Goal: Check status: Check status

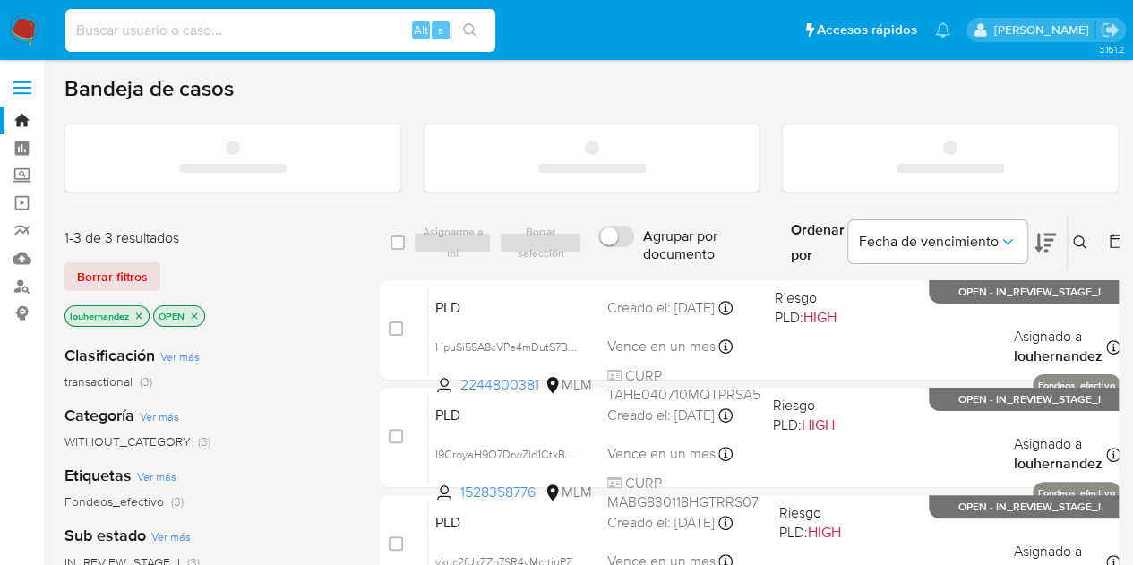
click at [198, 26] on input at bounding box center [280, 30] width 430 height 23
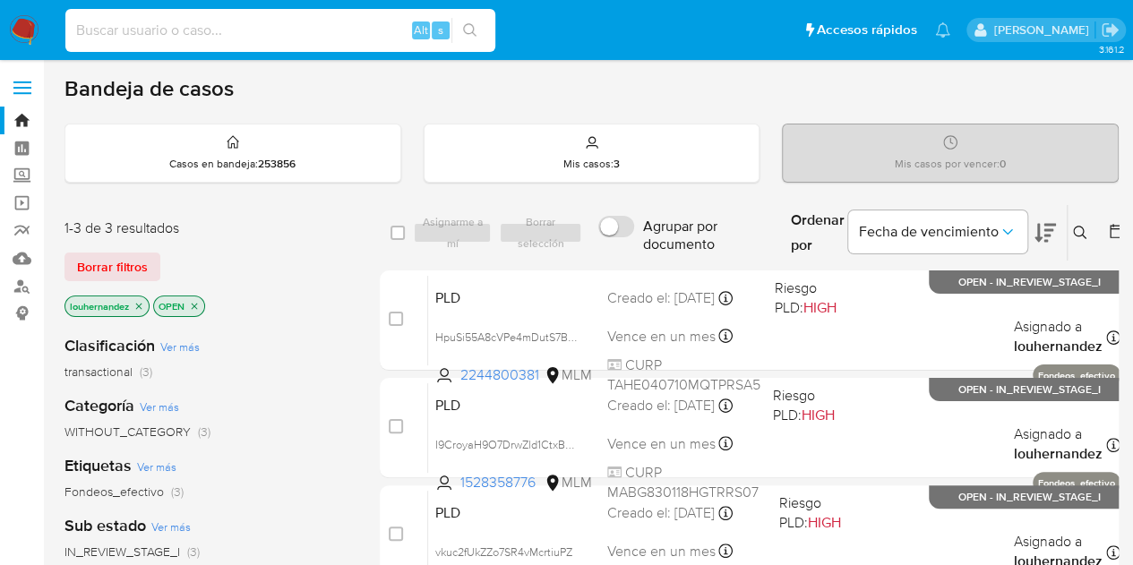
paste input "233899045"
type input "233899045"
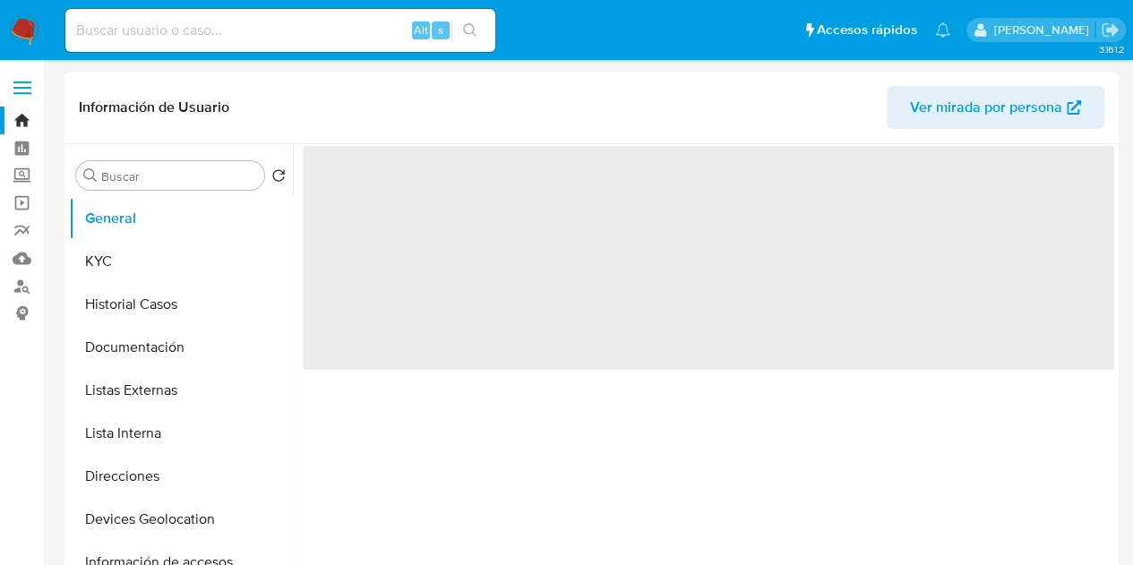
select select "10"
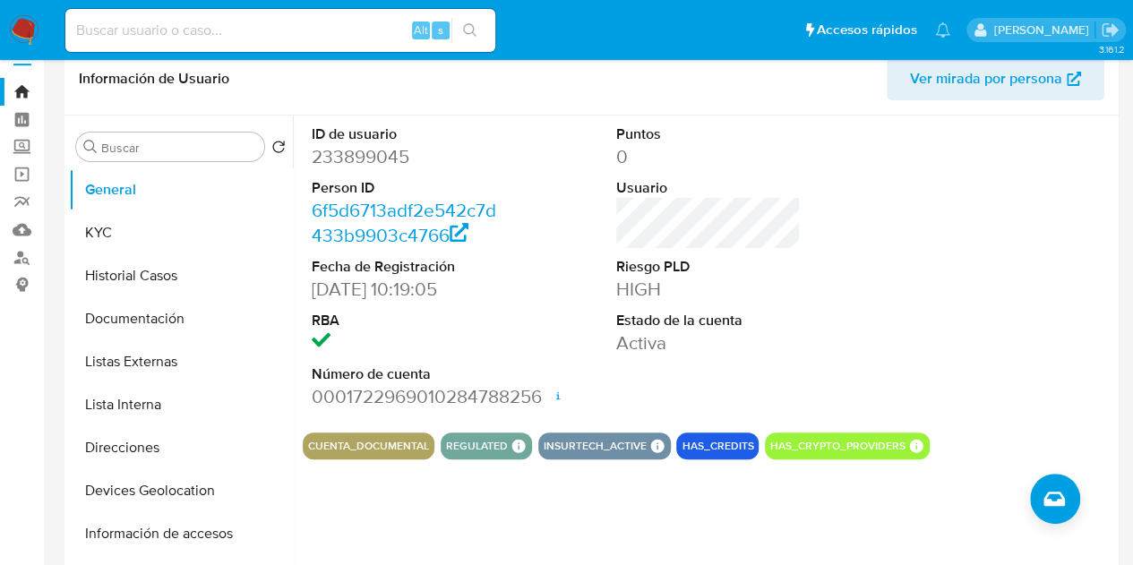
scroll to position [39, 0]
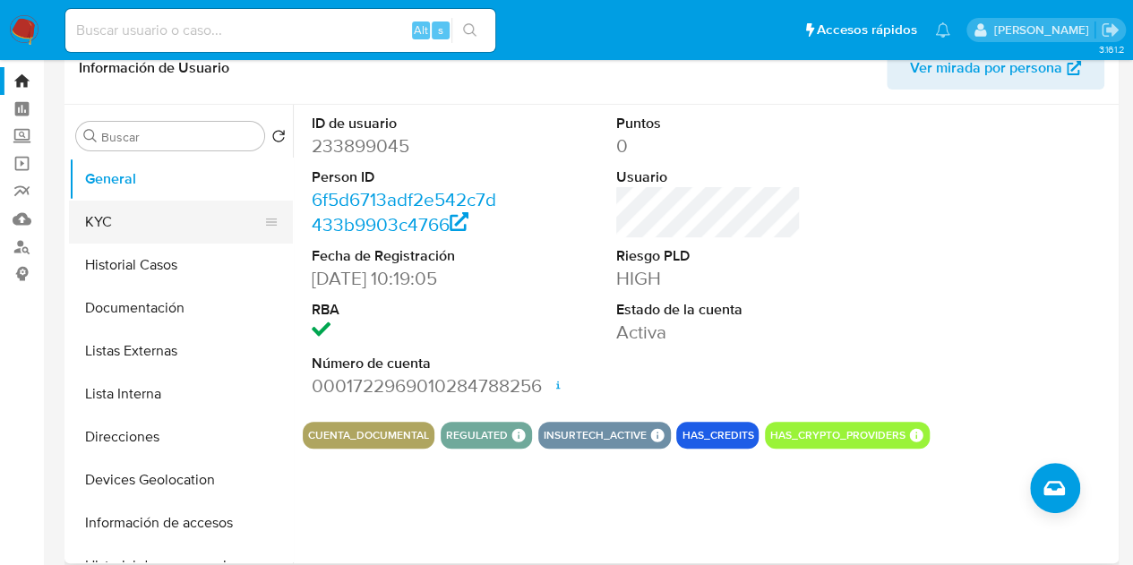
click at [149, 218] on button "KYC" at bounding box center [174, 222] width 210 height 43
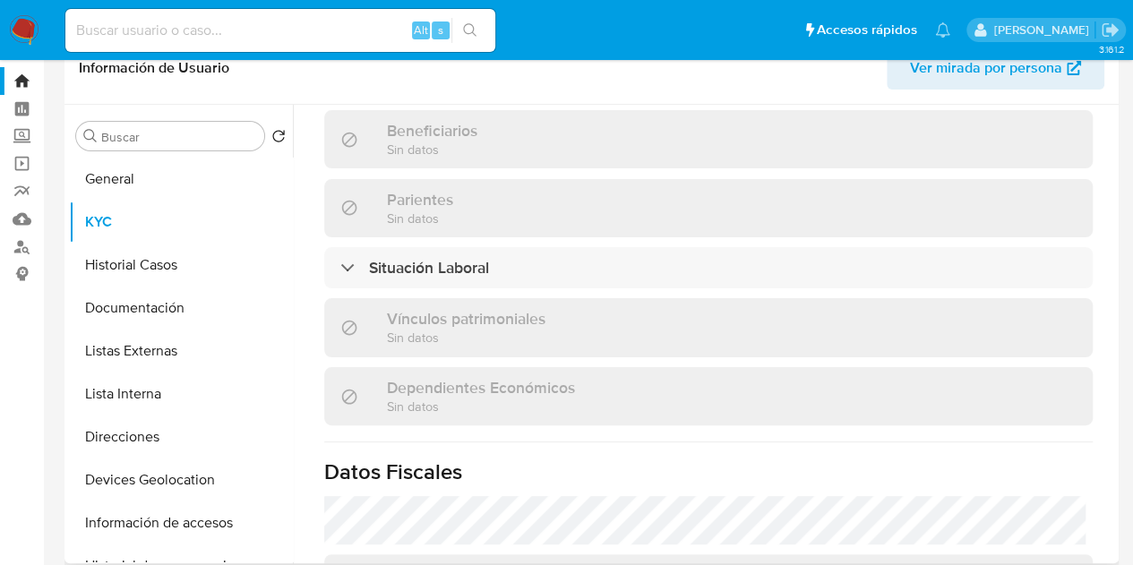
scroll to position [819, 0]
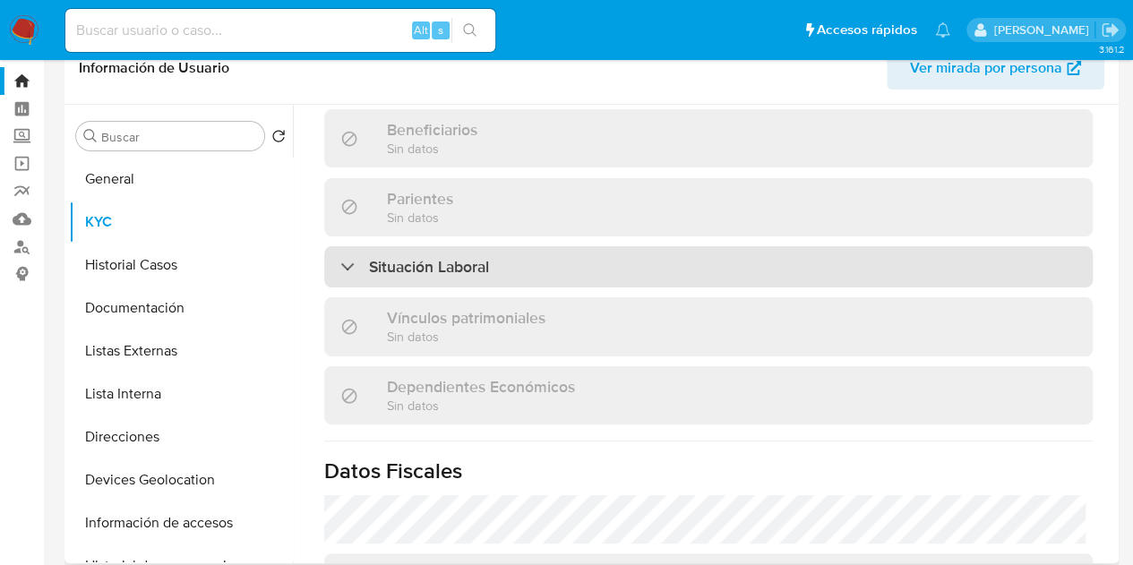
click at [481, 257] on h3 "Situación Laboral" at bounding box center [429, 267] width 120 height 20
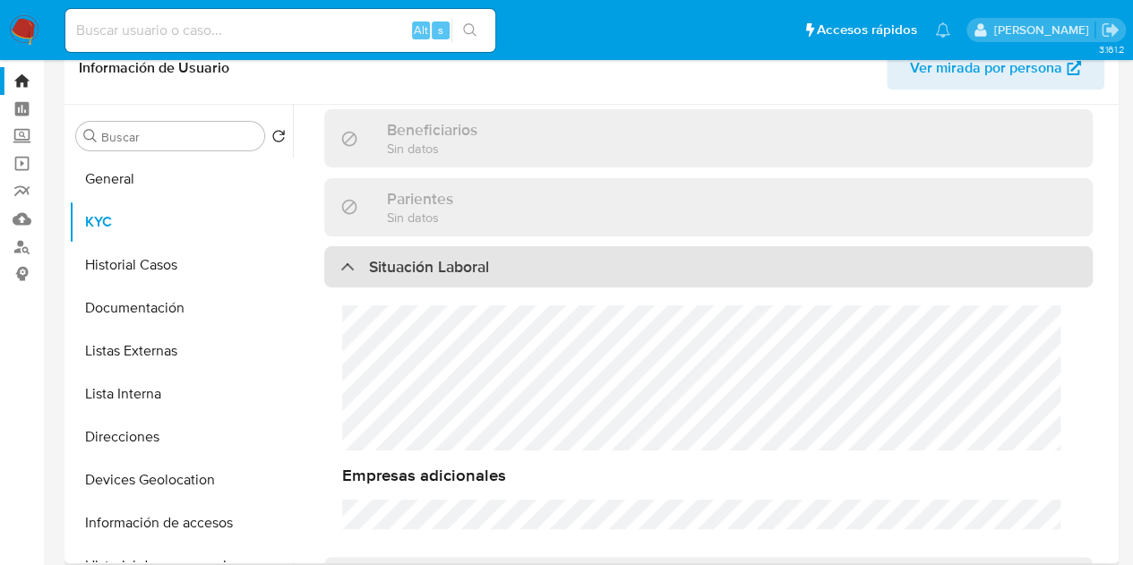
click at [481, 257] on h3 "Situación Laboral" at bounding box center [429, 267] width 120 height 20
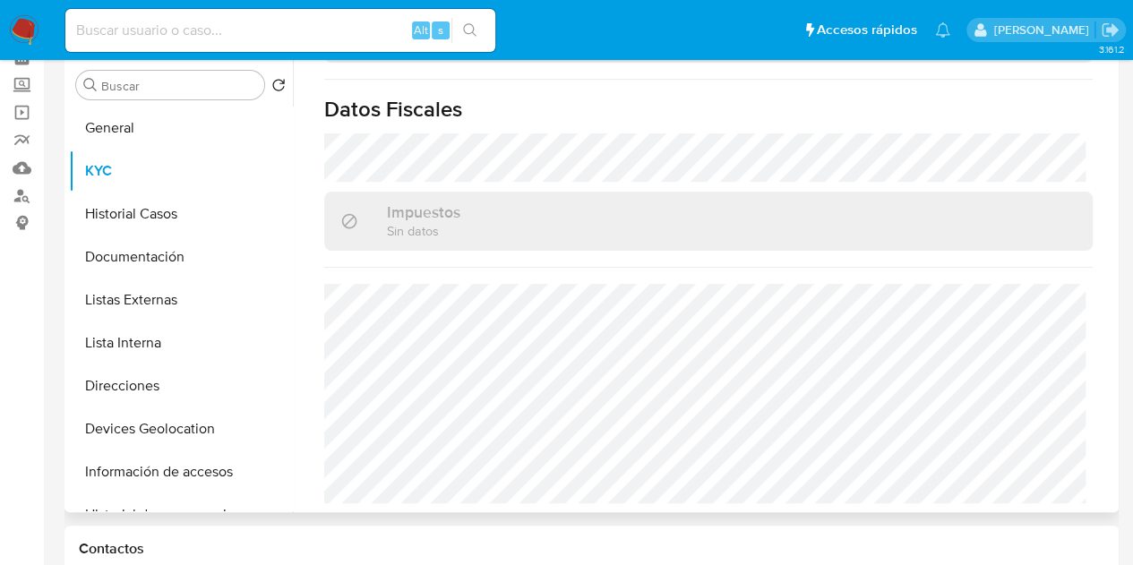
scroll to position [91, 0]
click at [190, 202] on button "Historial Casos" at bounding box center [174, 213] width 210 height 43
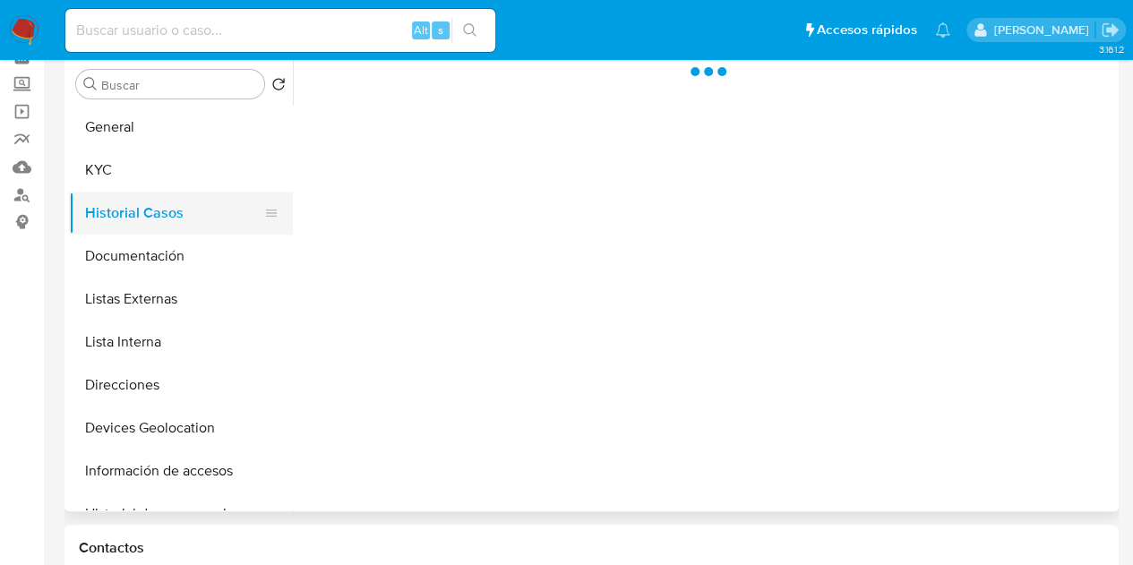
scroll to position [0, 0]
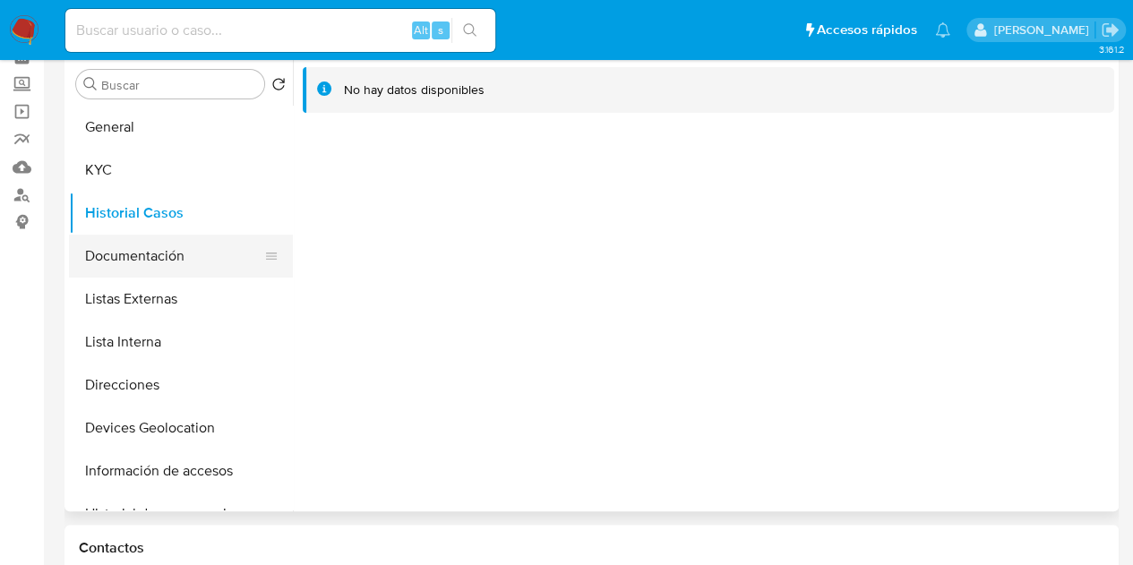
click at [143, 259] on button "Documentación" at bounding box center [174, 256] width 210 height 43
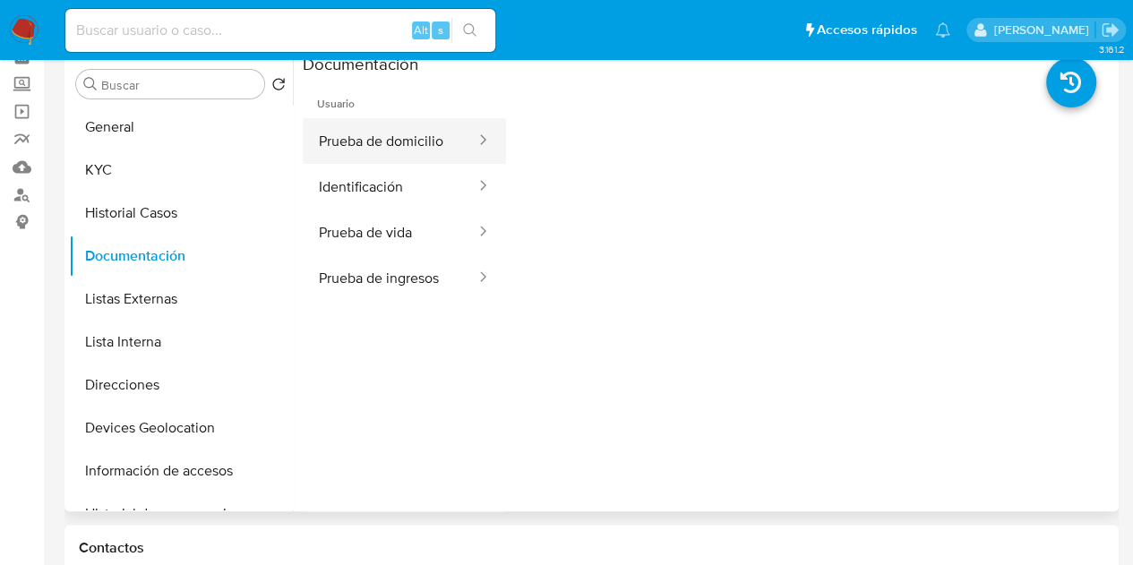
click at [398, 144] on button "Prueba de domicilio" at bounding box center [390, 141] width 175 height 46
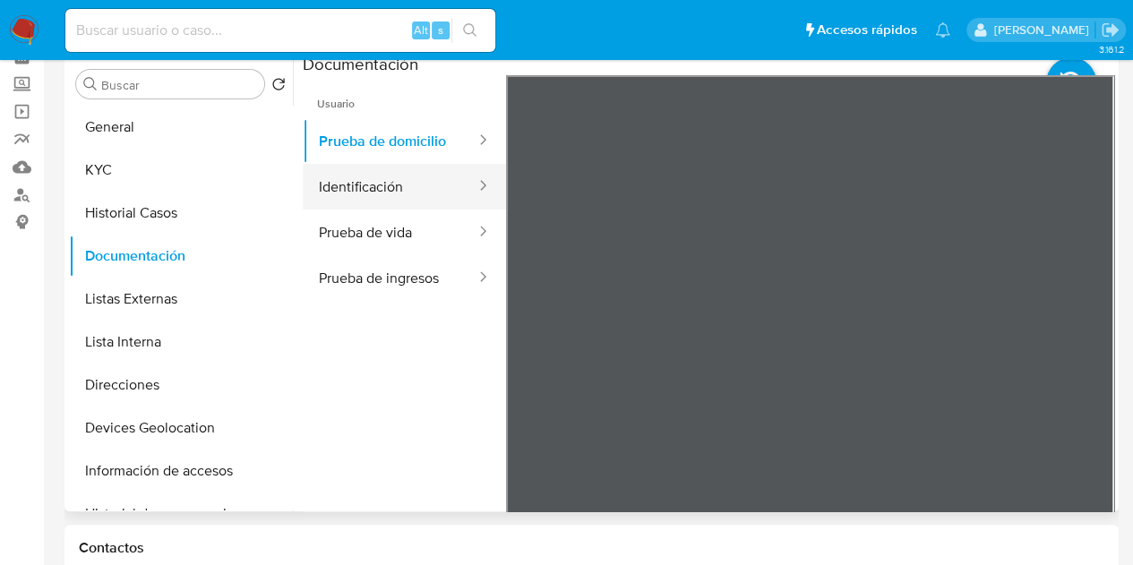
click at [373, 210] on button "Identificación" at bounding box center [390, 187] width 175 height 46
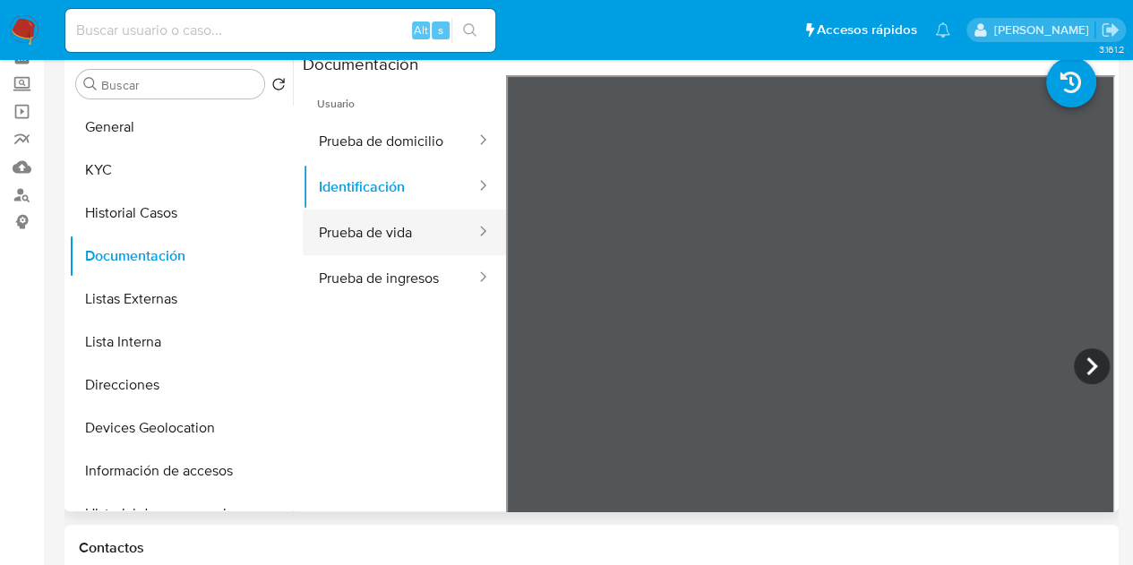
click at [367, 242] on button "Prueba de vida" at bounding box center [390, 233] width 175 height 46
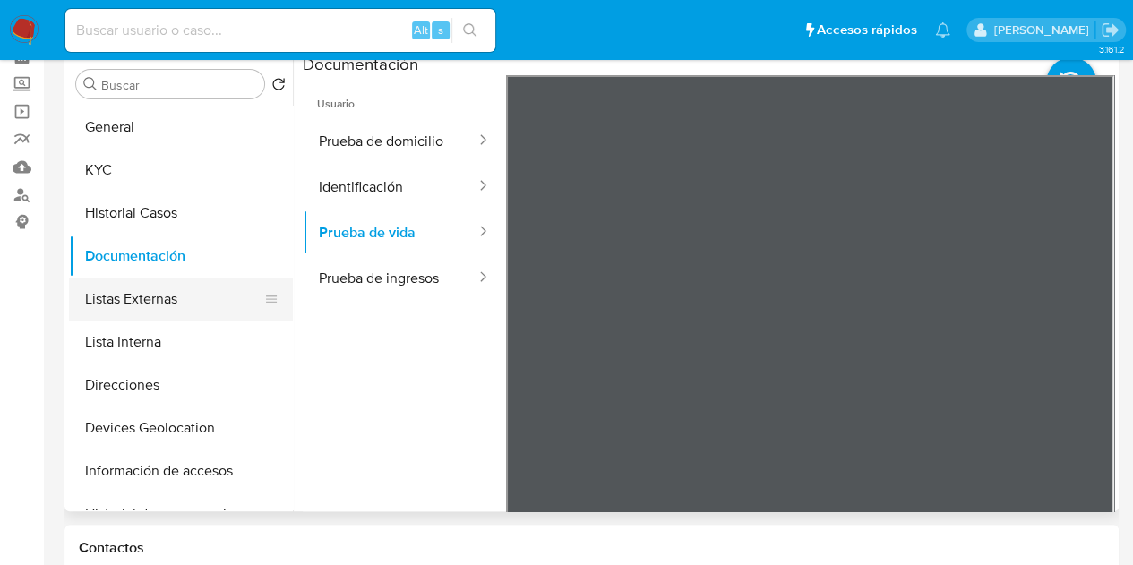
click at [154, 286] on button "Listas Externas" at bounding box center [174, 299] width 210 height 43
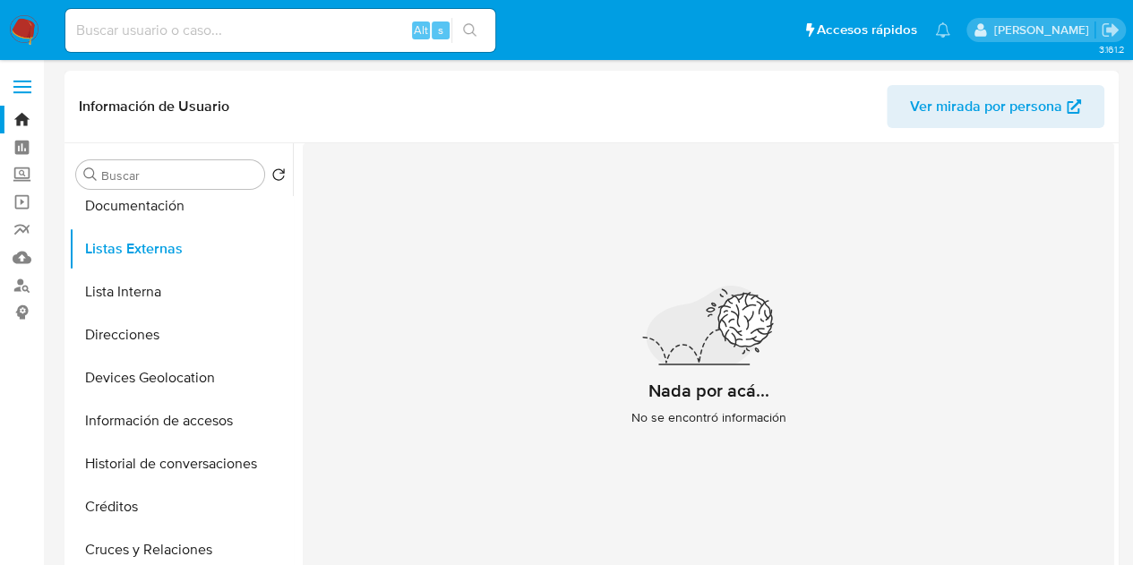
scroll to position [145, 0]
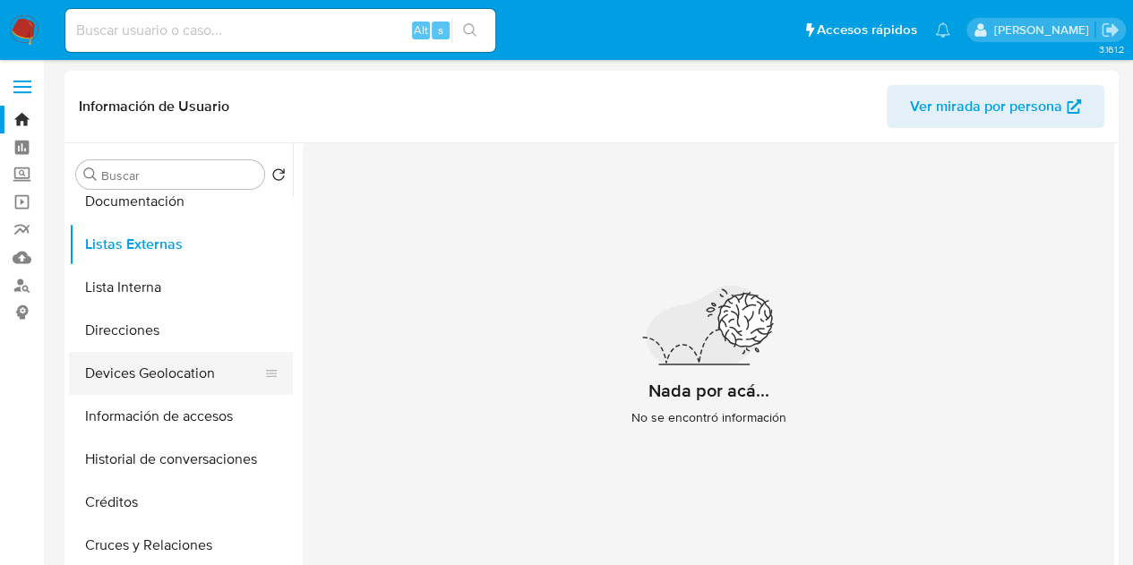
click at [136, 355] on button "Devices Geolocation" at bounding box center [174, 373] width 210 height 43
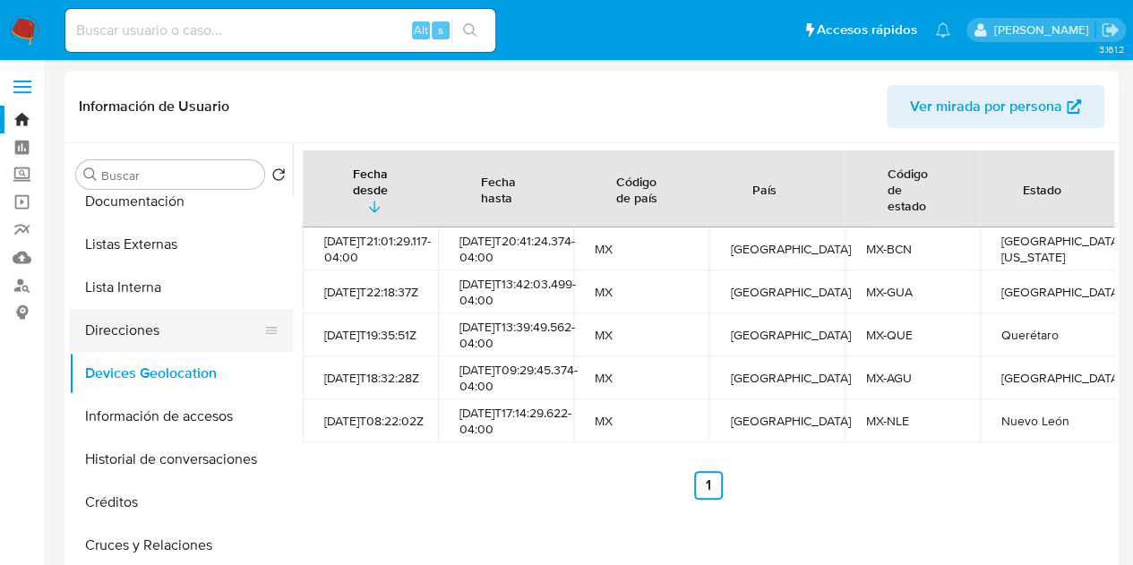
click at [159, 335] on button "Direcciones" at bounding box center [174, 330] width 210 height 43
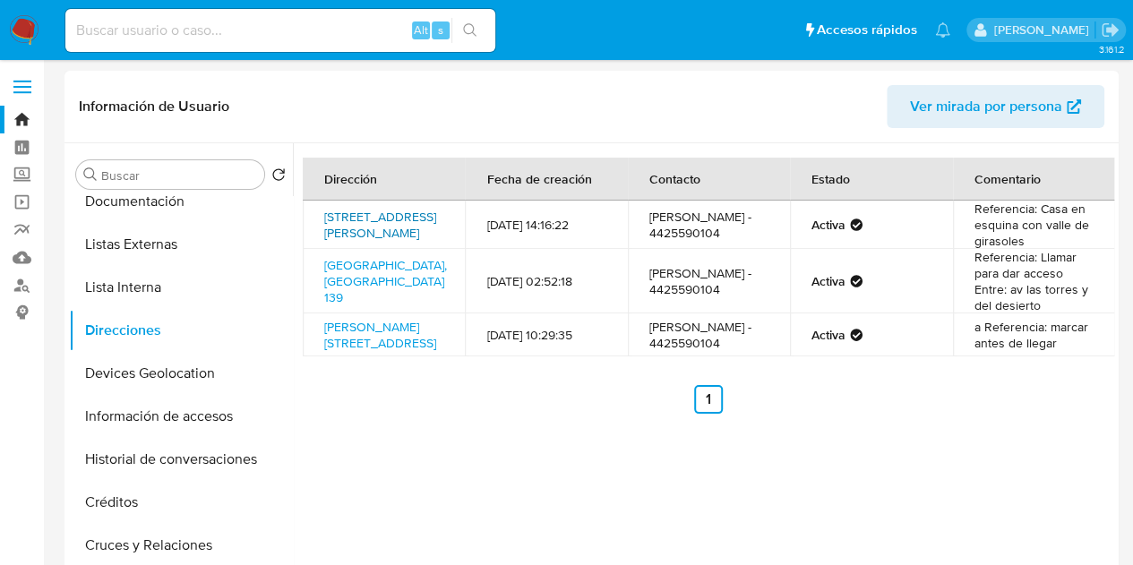
click at [385, 230] on link "Calle Valle Del Piracanto 237, Celaya, Guanajuato, 38020, Mexico 237" at bounding box center [380, 225] width 112 height 34
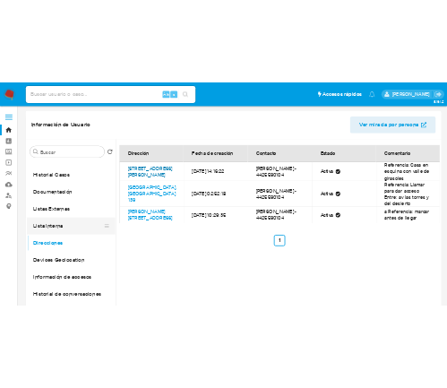
scroll to position [68, 0]
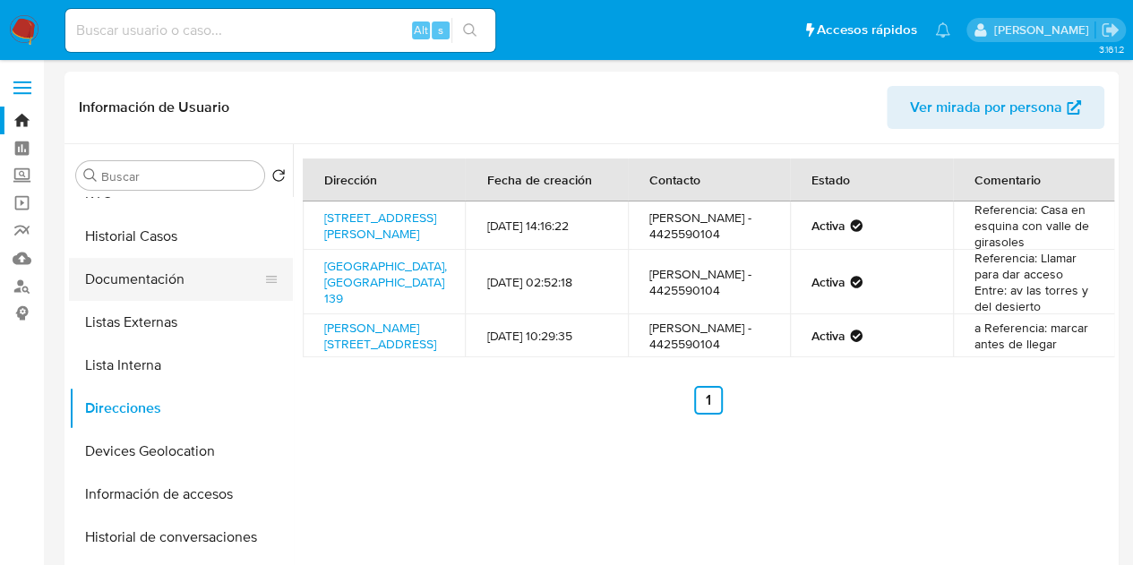
click at [189, 288] on button "Documentación" at bounding box center [174, 279] width 210 height 43
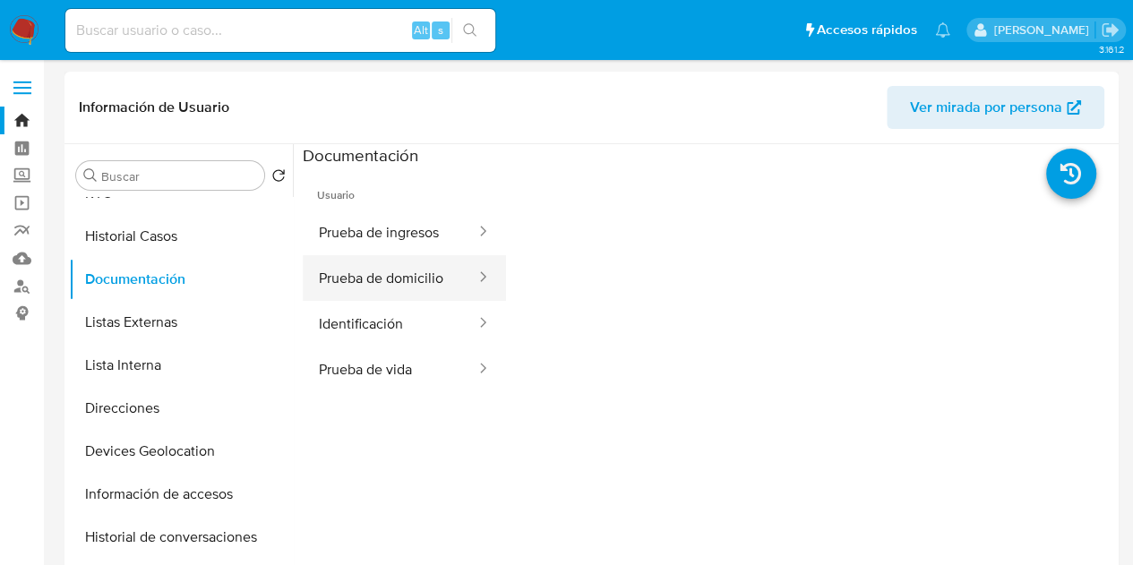
click at [377, 255] on button "Prueba de domicilio" at bounding box center [390, 278] width 175 height 46
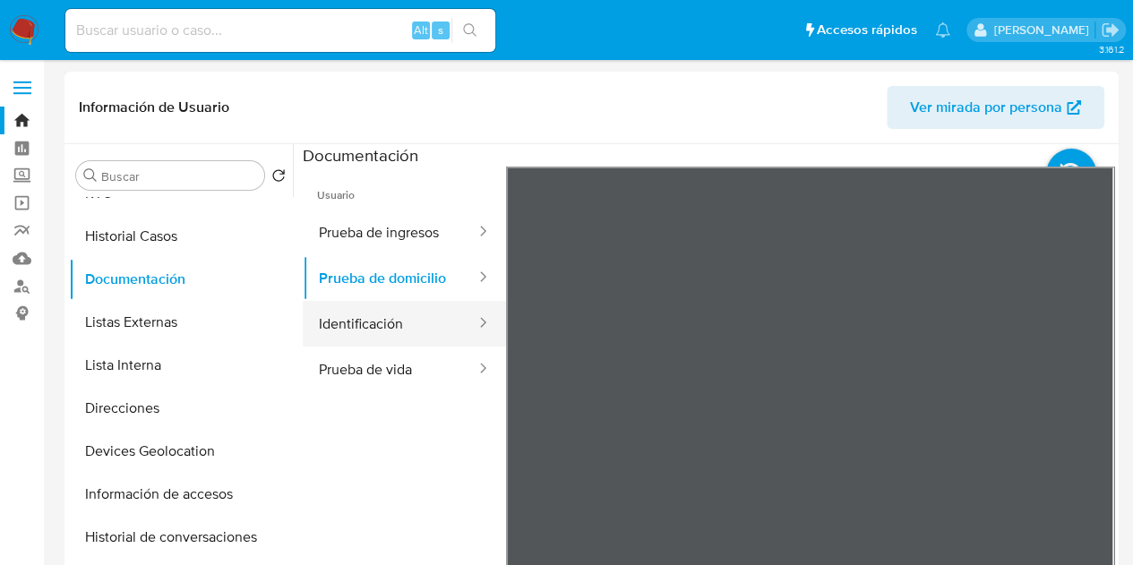
click at [367, 332] on button "Identificación" at bounding box center [390, 324] width 175 height 46
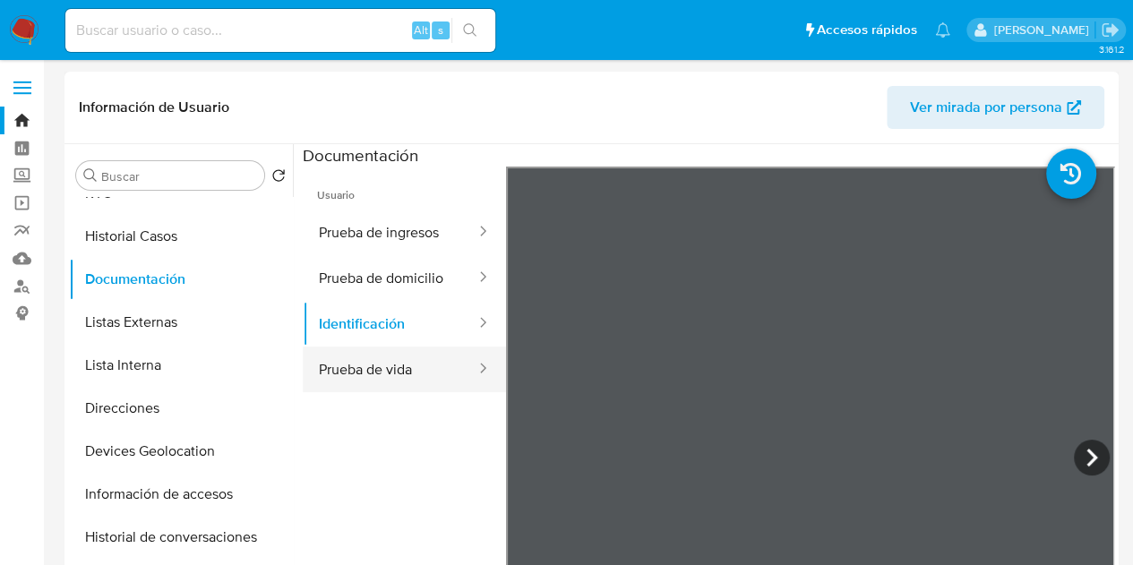
click at [361, 357] on button "Prueba de vida" at bounding box center [390, 370] width 175 height 46
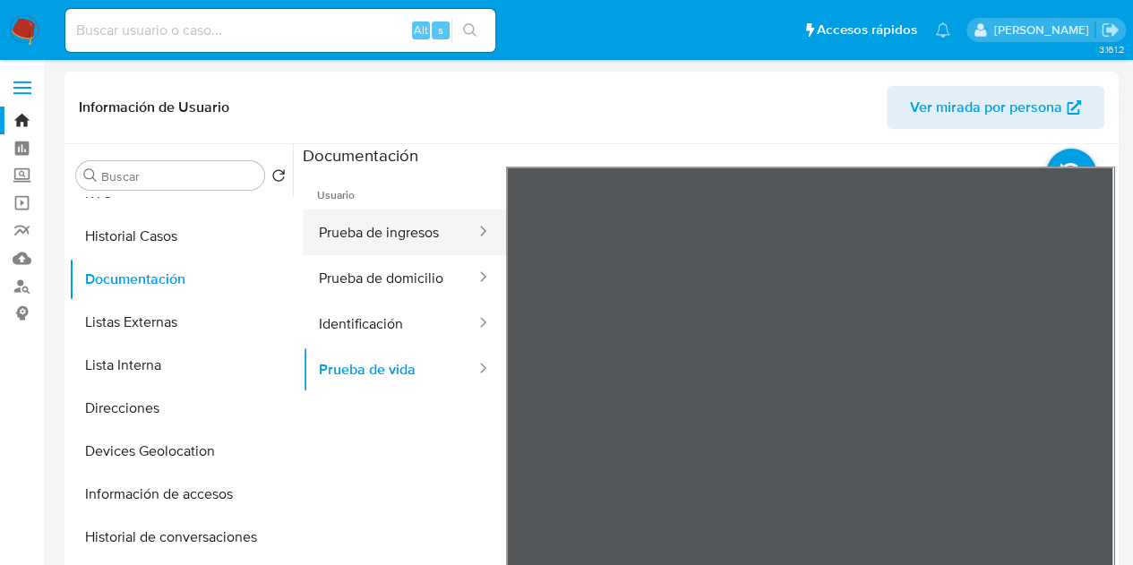
click at [410, 234] on button "Prueba de ingresos" at bounding box center [390, 233] width 175 height 46
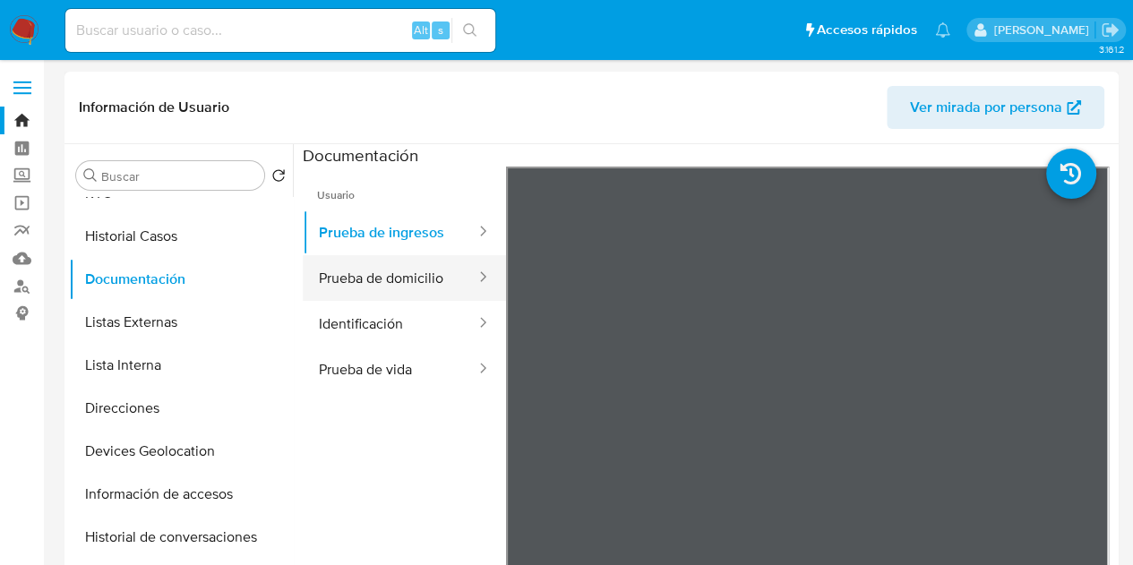
click at [390, 268] on button "Prueba de domicilio" at bounding box center [390, 278] width 175 height 46
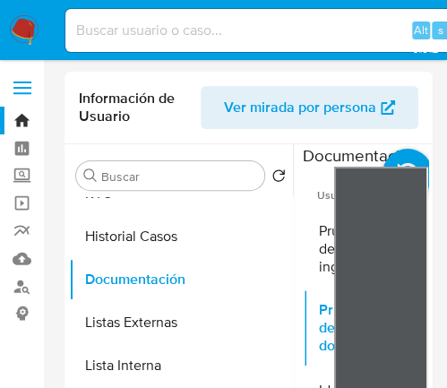
drag, startPoint x: 408, startPoint y: 230, endPoint x: 287, endPoint y: 272, distance: 128.1
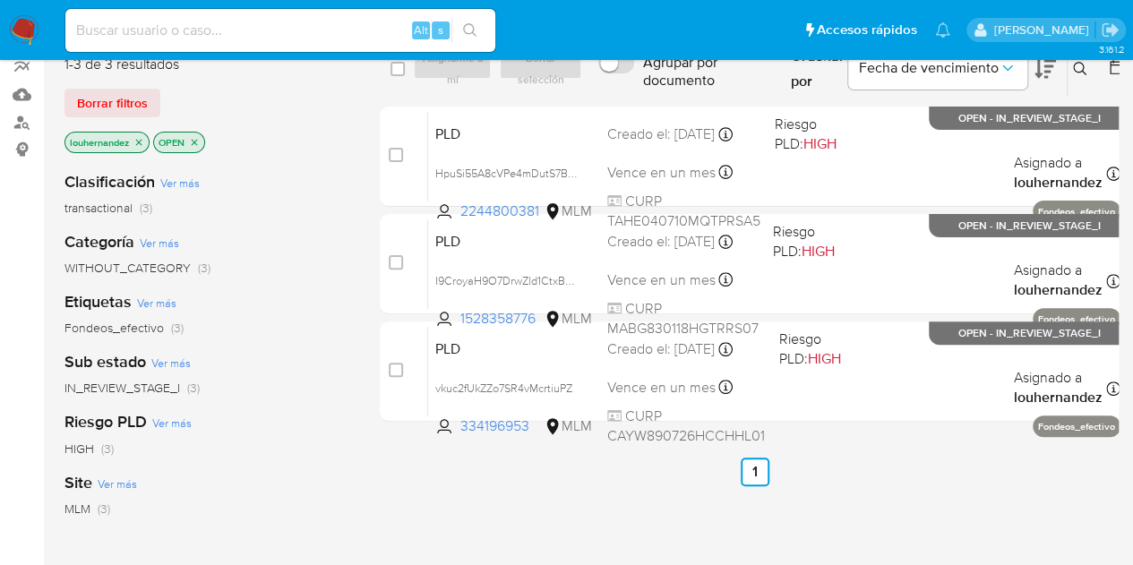
scroll to position [92, 0]
